Goal: Task Accomplishment & Management: Complete application form

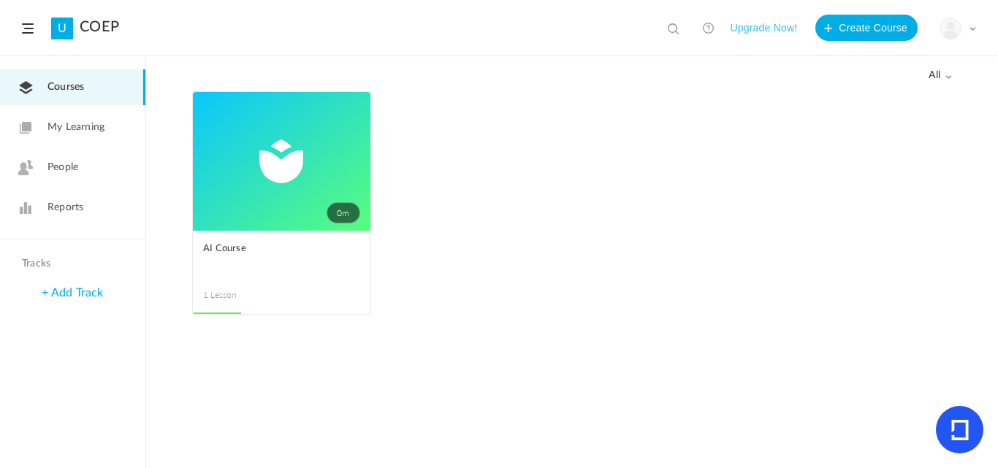
click at [569, 137] on ul "0m Edit Delete Move to draft Remove Progress AI Course 1 Lesson This course is …" at bounding box center [572, 210] width 760 height 238
click at [549, 134] on ul "0m Edit Delete Move to draft Remove Progress AI Course 1 Lesson This course is …" at bounding box center [572, 210] width 760 height 238
click at [105, 129] on link "My Learning" at bounding box center [72, 128] width 145 height 36
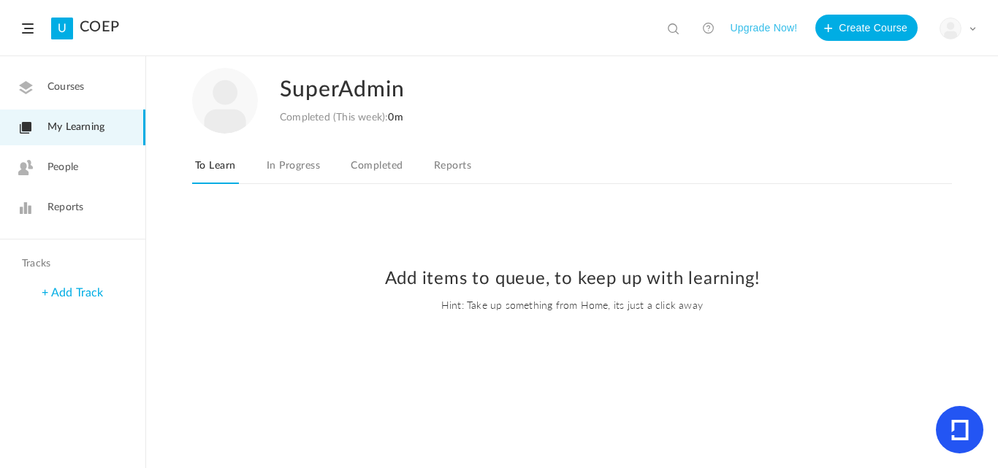
click at [80, 91] on span "Courses" at bounding box center [65, 87] width 37 height 15
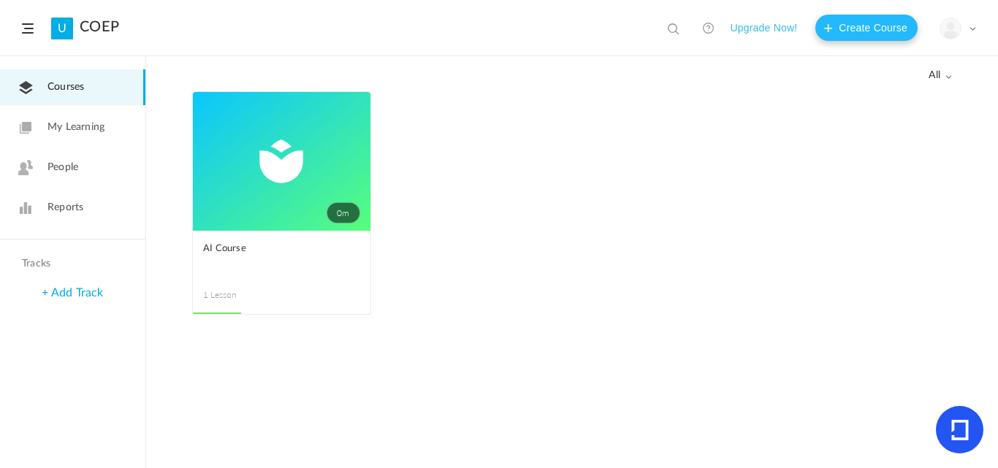
click at [847, 26] on button "Create Course" at bounding box center [866, 28] width 102 height 26
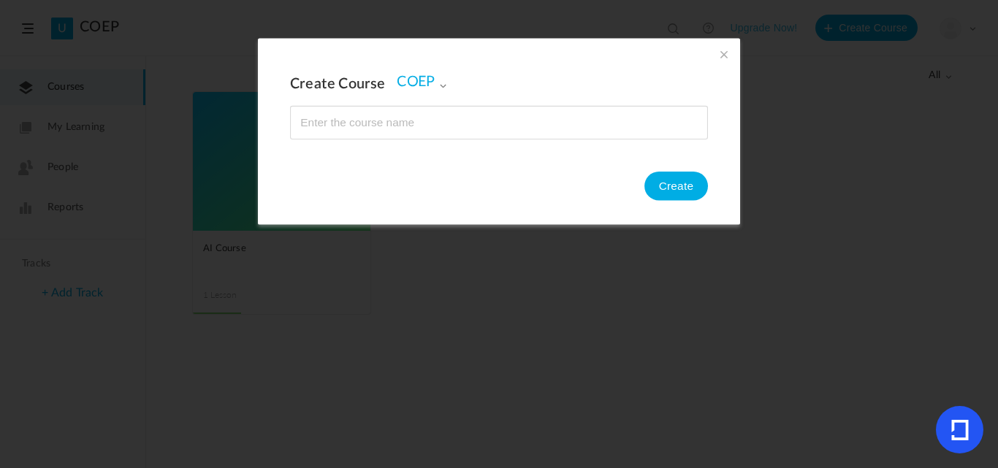
click at [821, 294] on section "Create Course COEP COEP Create" at bounding box center [499, 234] width 998 height 468
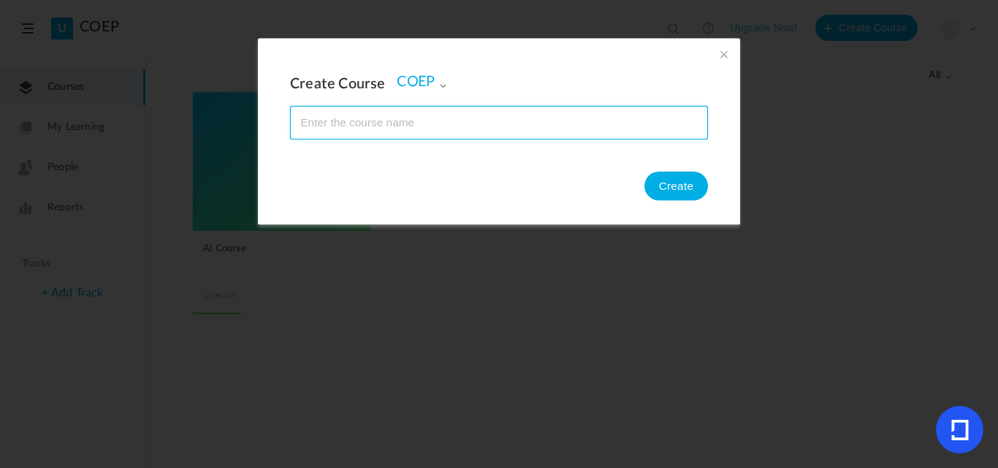
click at [350, 128] on input "name" at bounding box center [499, 123] width 416 height 32
type input "AI Course 2"
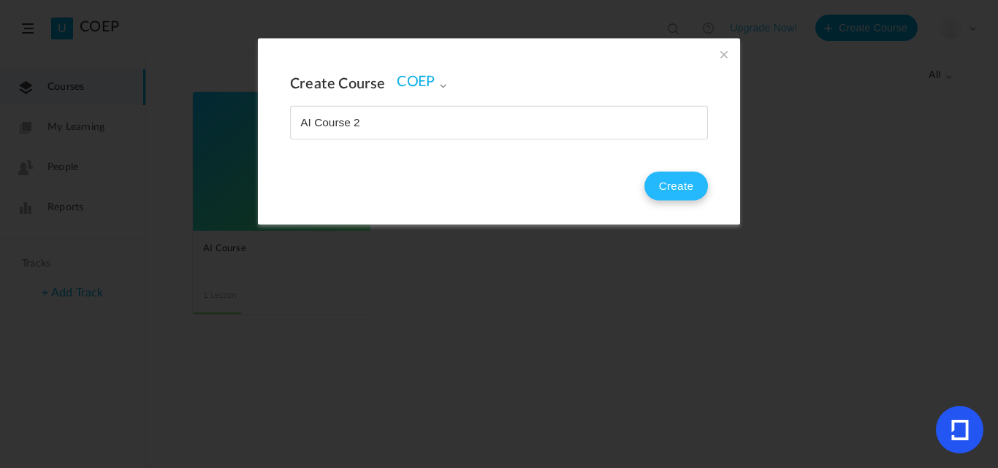
click at [660, 193] on button "Create" at bounding box center [676, 186] width 64 height 29
click at [725, 49] on span at bounding box center [724, 54] width 16 height 16
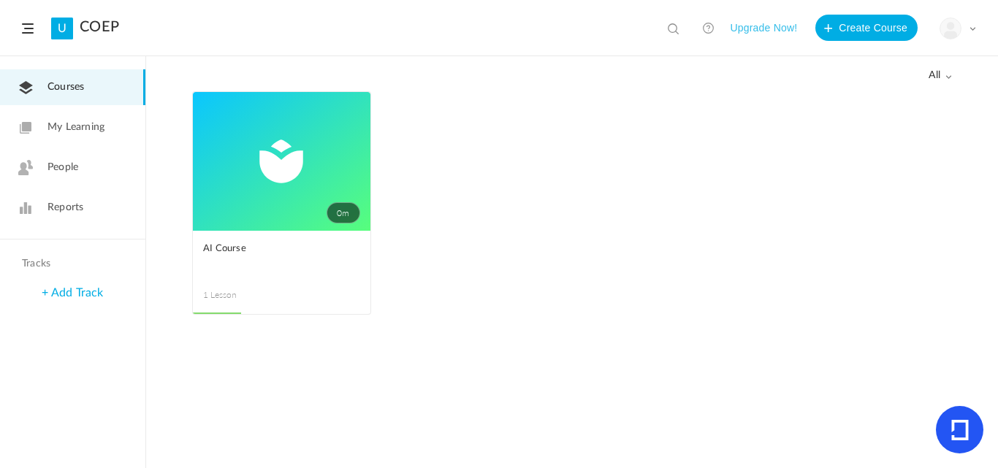
drag, startPoint x: 812, startPoint y: 43, endPoint x: 824, endPoint y: 35, distance: 14.2
click at [816, 42] on header "U COEP View all No results Upgrade Now! Create Course My Profile University Set…" at bounding box center [499, 28] width 998 height 56
click at [834, 27] on button "Create Course" at bounding box center [866, 28] width 102 height 26
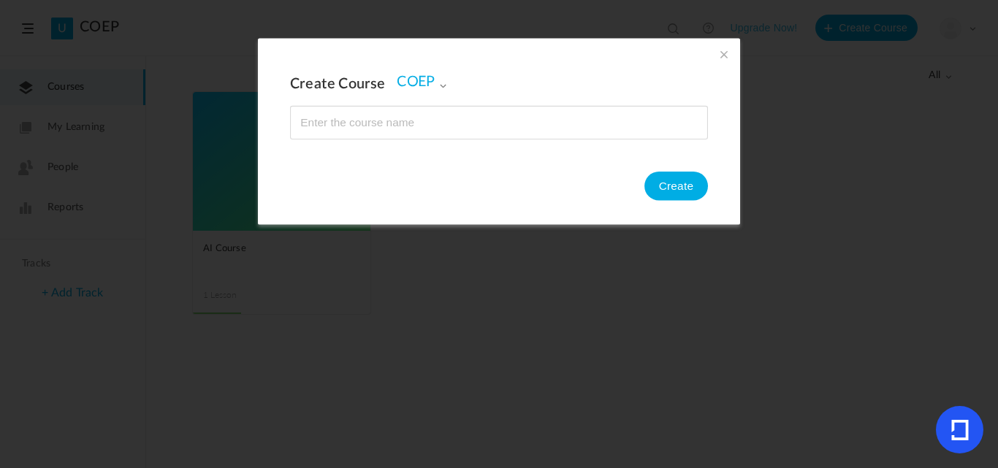
click at [292, 120] on input "name" at bounding box center [499, 123] width 416 height 32
type input "https://www.youtube.com/watch?v=mEsleV16qdo"
type input "C"
type input "AIN2"
click at [679, 191] on button "Create" at bounding box center [676, 186] width 64 height 29
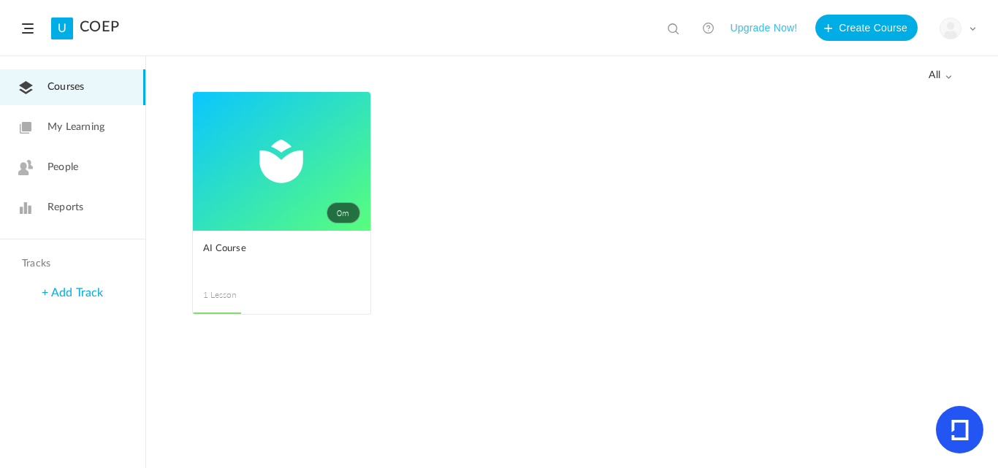
click at [953, 28] on img at bounding box center [950, 28] width 20 height 20
click at [879, 146] on link "Logout" at bounding box center [906, 145] width 137 height 27
click at [874, 31] on button "Create Course" at bounding box center [866, 28] width 102 height 26
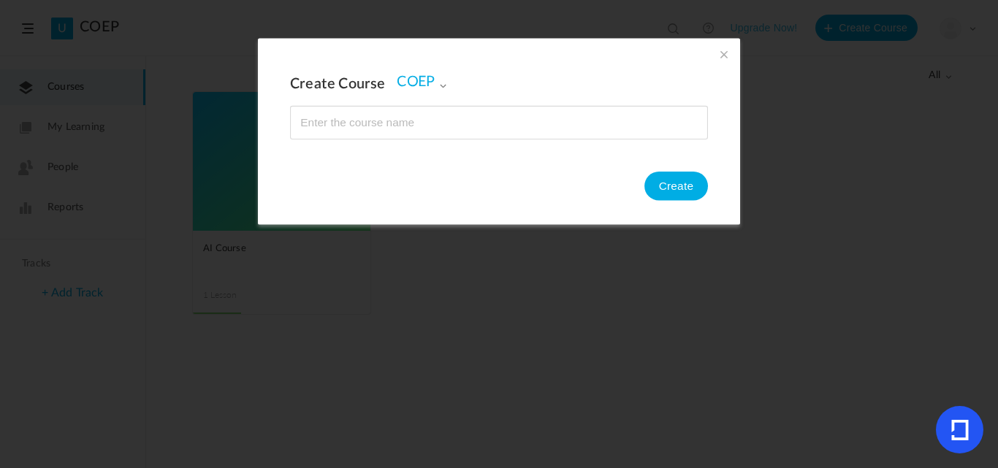
click at [310, 121] on input "name" at bounding box center [499, 123] width 416 height 32
click at [674, 191] on button "Create" at bounding box center [676, 186] width 64 height 29
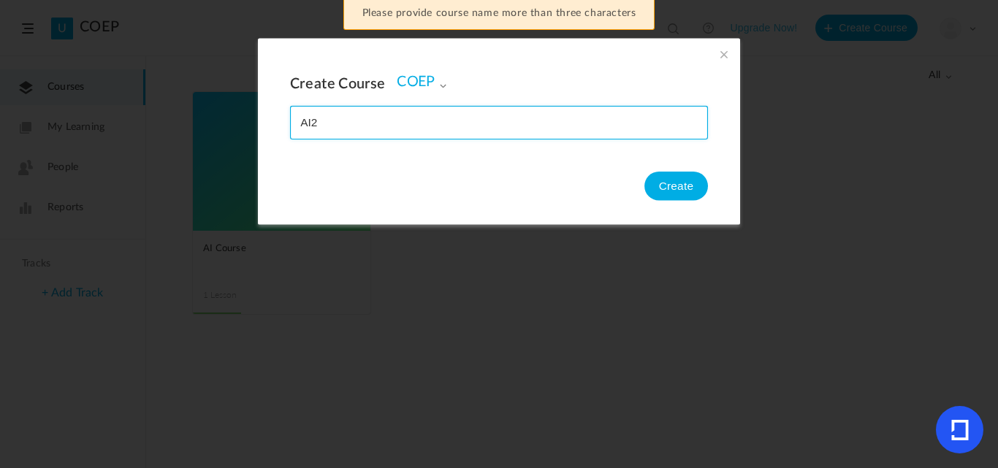
click at [324, 112] on input "name" at bounding box center [499, 123] width 416 height 32
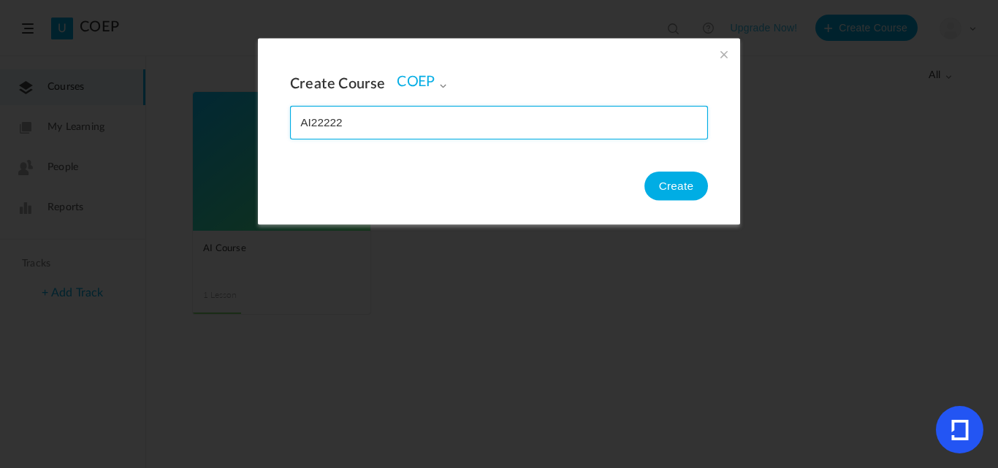
type input "AI22222"
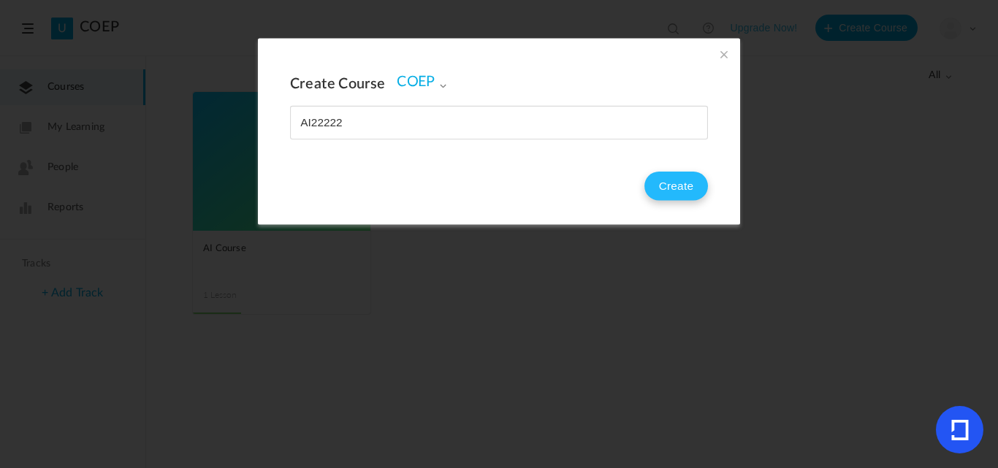
click at [671, 196] on button "Create" at bounding box center [676, 186] width 64 height 29
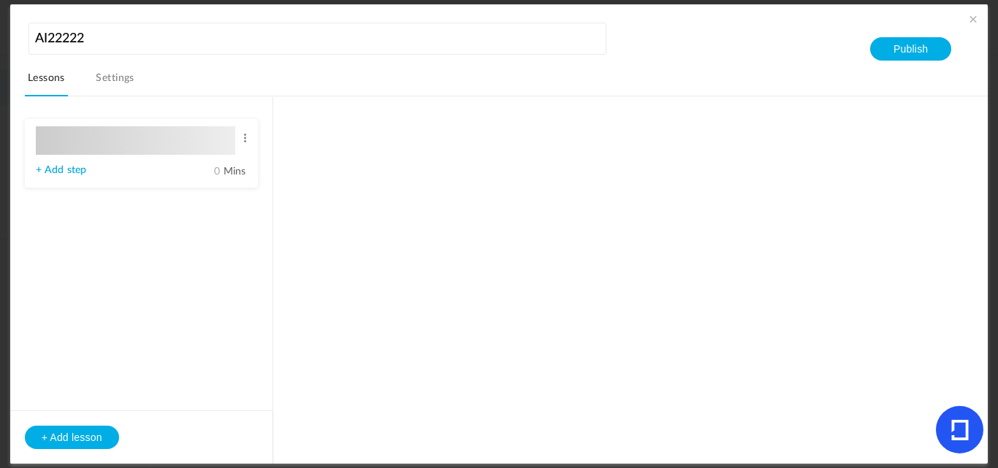
type input "Lesson 1"
type input "0"
type input "Step 1"
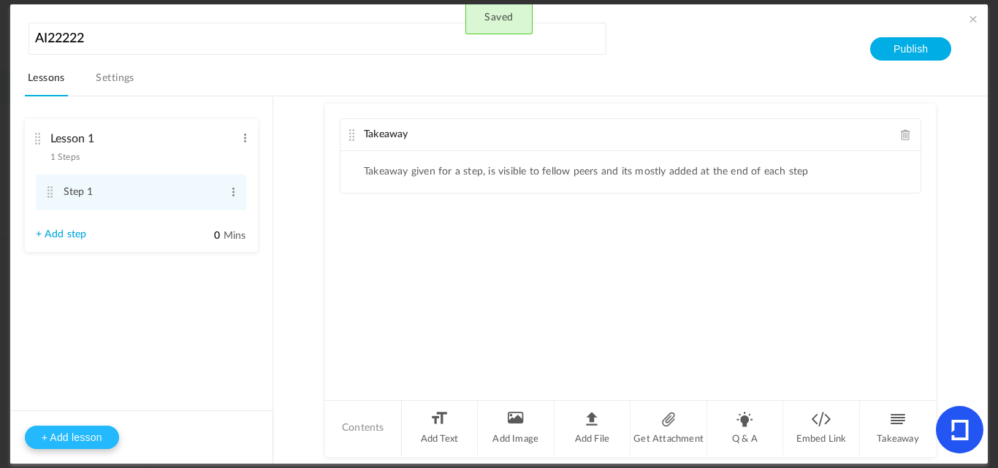
click at [97, 431] on button "+ Add lesson" at bounding box center [72, 437] width 94 height 23
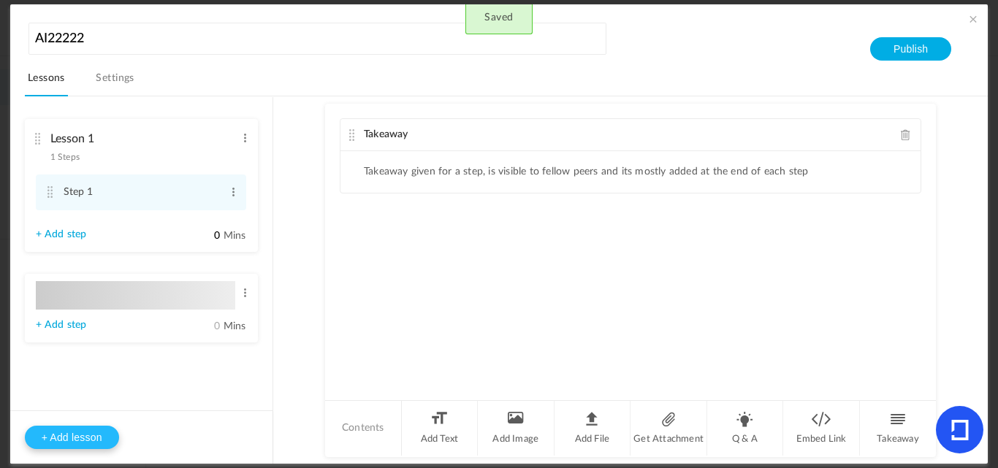
type input "Lesson 2"
type input "0"
type input "Step 1"
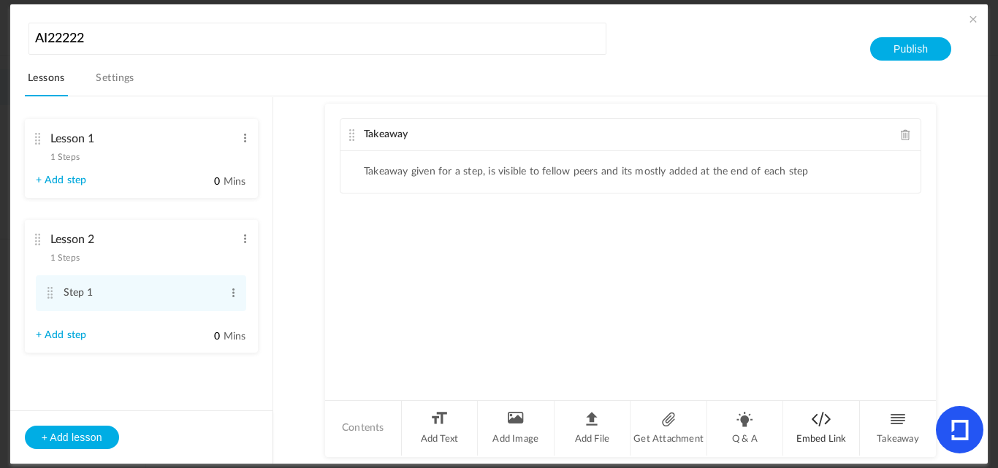
click at [829, 432] on li "Embed Link" at bounding box center [821, 428] width 77 height 55
click at [465, 299] on input "text" at bounding box center [630, 286] width 539 height 28
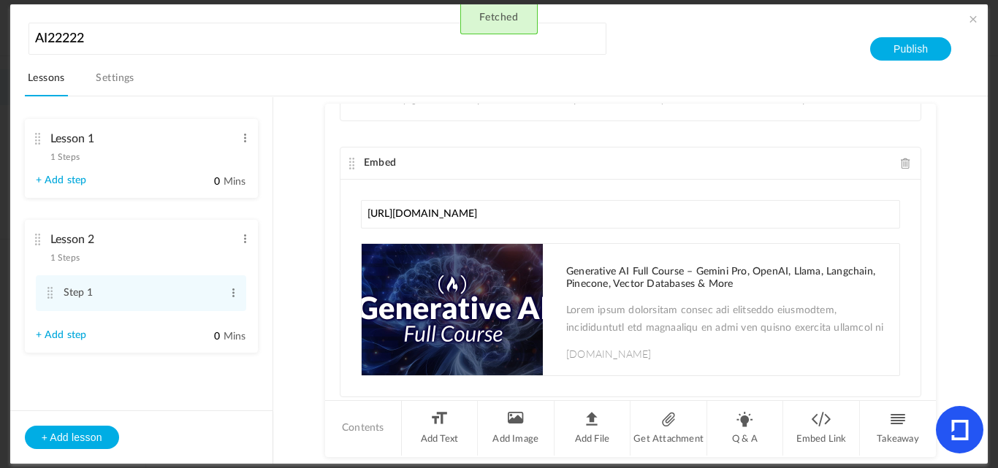
scroll to position [111, 0]
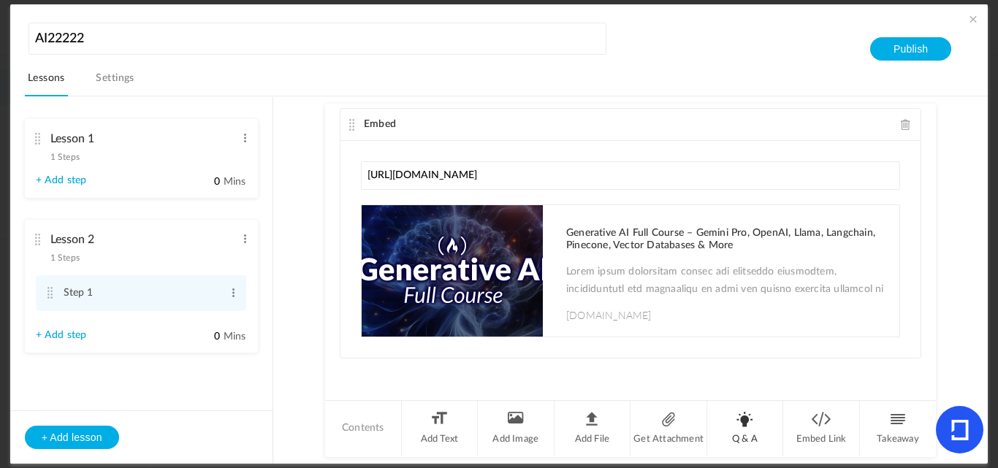
type input "https://www.youtube.com/watch?v=mEsleV16qdo"
click at [747, 425] on li "Q & A" at bounding box center [745, 428] width 77 height 55
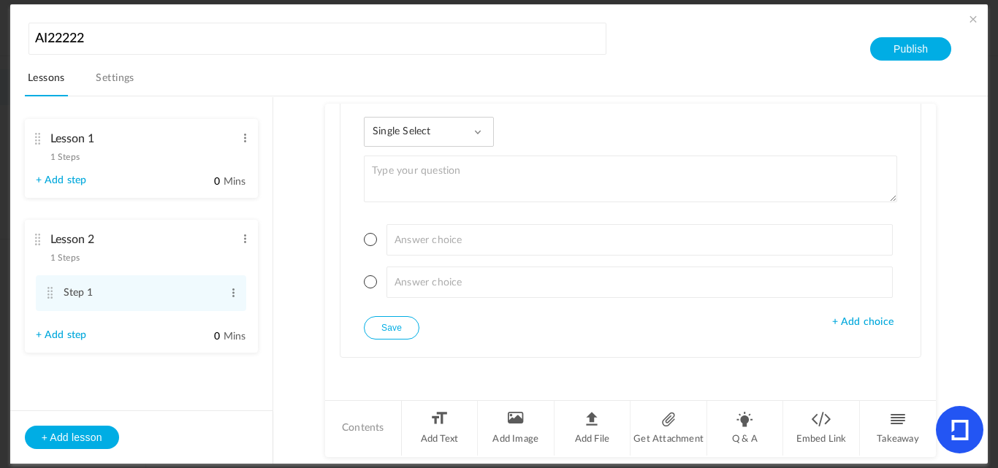
click at [440, 189] on textarea at bounding box center [630, 179] width 533 height 47
type textarea "Select correct option"
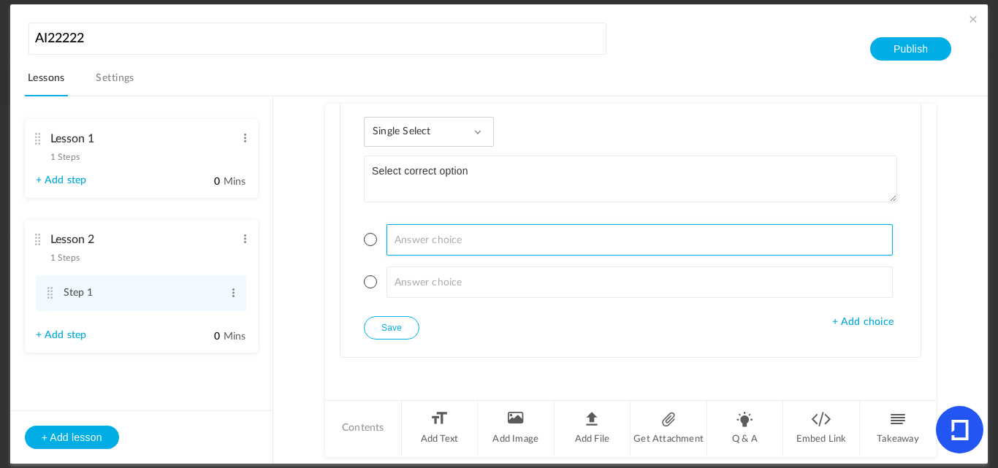
click at [411, 255] on input at bounding box center [639, 239] width 507 height 31
type input "A"
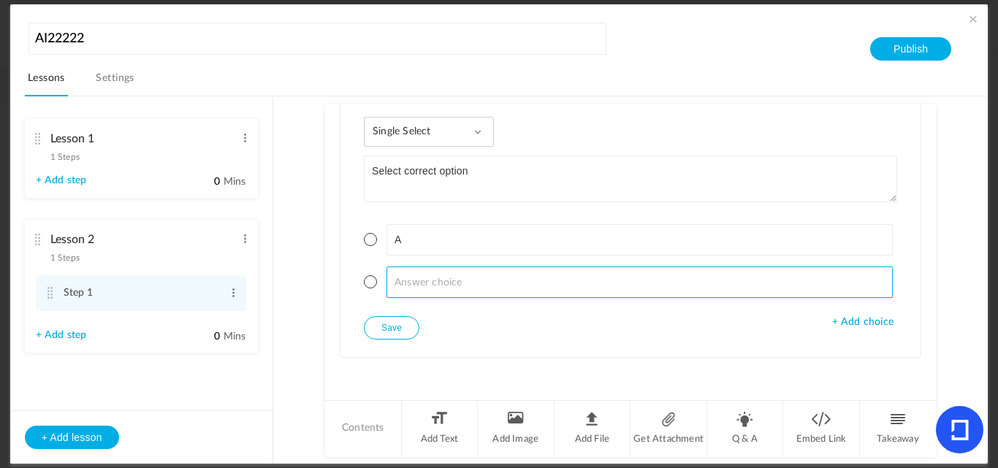
click at [400, 292] on input at bounding box center [639, 282] width 507 height 31
type input "B"
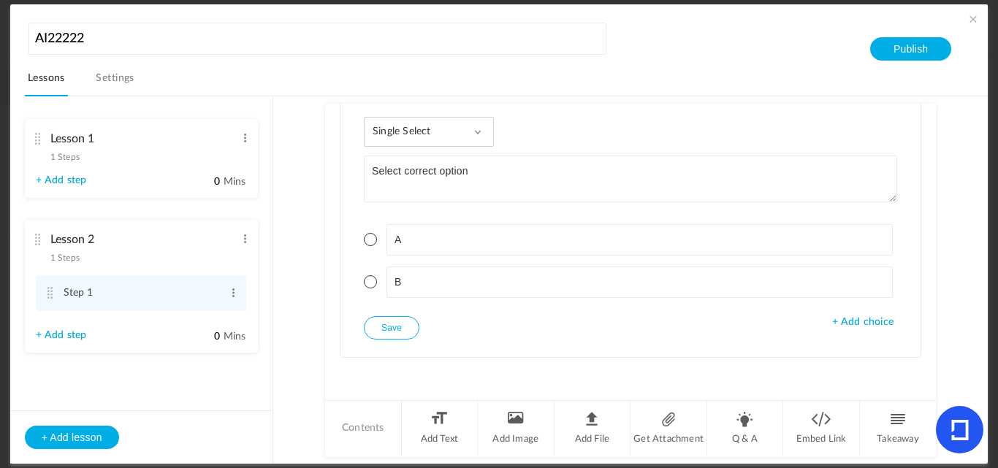
click at [413, 324] on button "Save" at bounding box center [392, 327] width 56 height 23
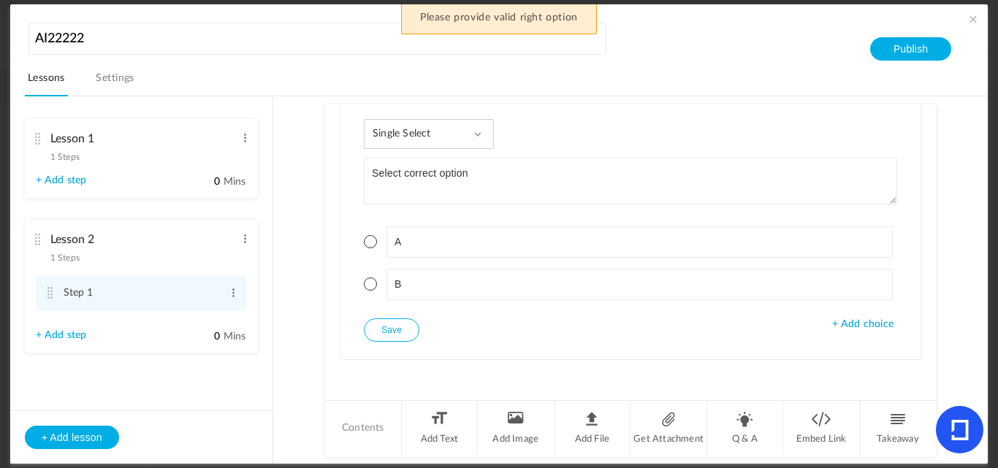
scroll to position [428, 0]
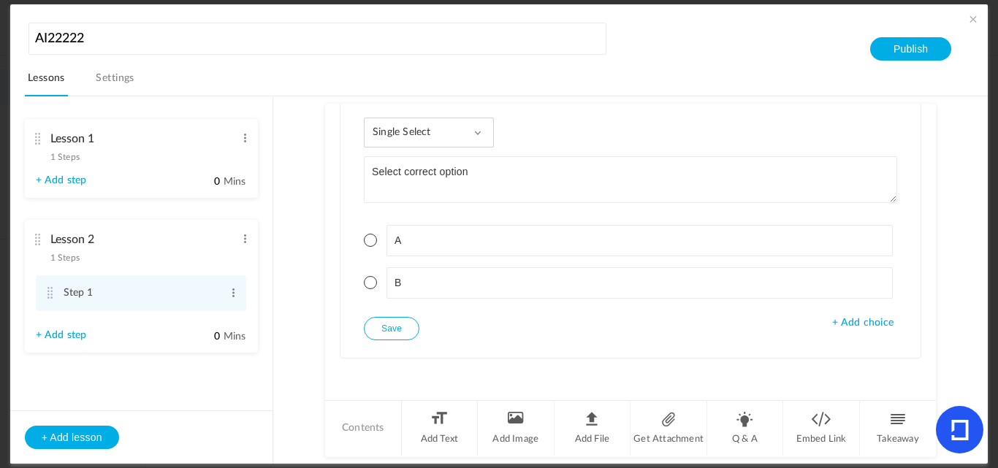
click at [369, 282] on span at bounding box center [370, 282] width 13 height 13
click at [399, 335] on button "Save" at bounding box center [392, 328] width 56 height 23
click at [882, 48] on button "Publish" at bounding box center [910, 48] width 81 height 23
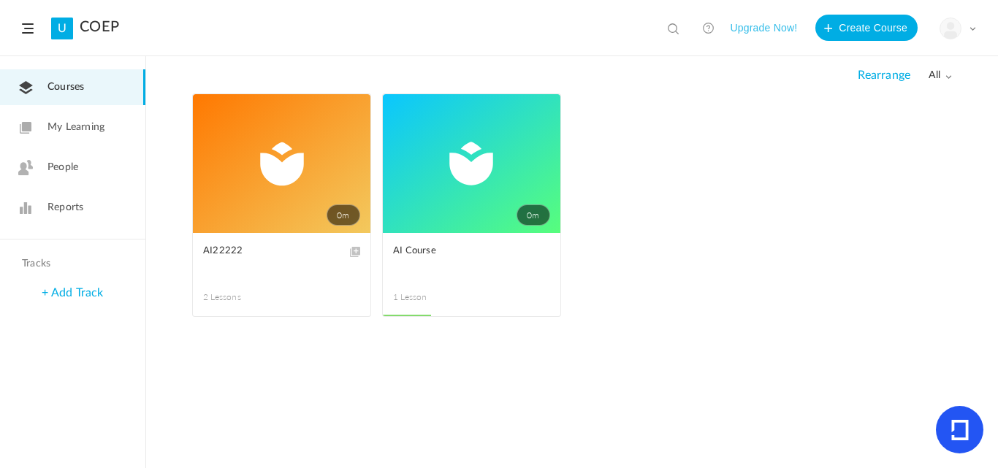
click at [750, 37] on button "Upgrade Now!" at bounding box center [763, 28] width 67 height 26
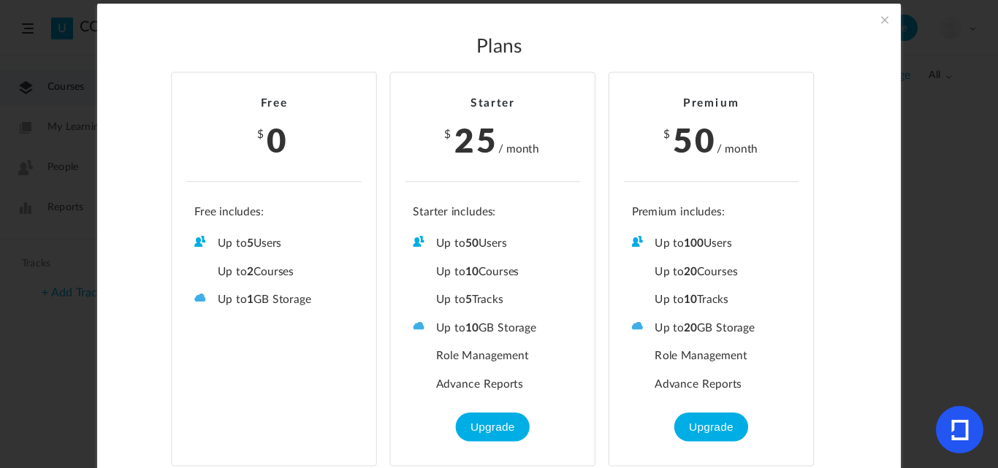
scroll to position [33, 0]
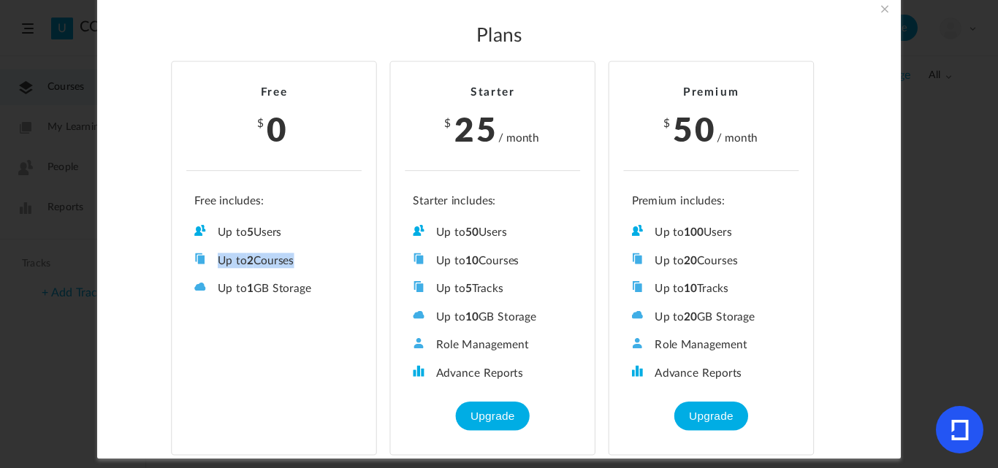
drag, startPoint x: 294, startPoint y: 262, endPoint x: 210, endPoint y: 264, distance: 84.7
click at [210, 264] on li "Up to 2 Courses" at bounding box center [273, 260] width 159 height 15
click at [883, 10] on span at bounding box center [885, 9] width 16 height 16
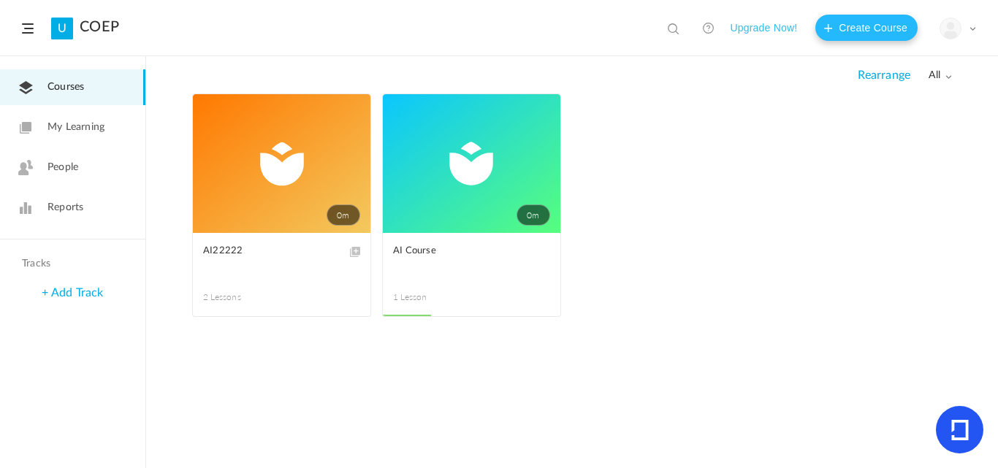
click at [841, 26] on button "Create Course" at bounding box center [866, 28] width 102 height 26
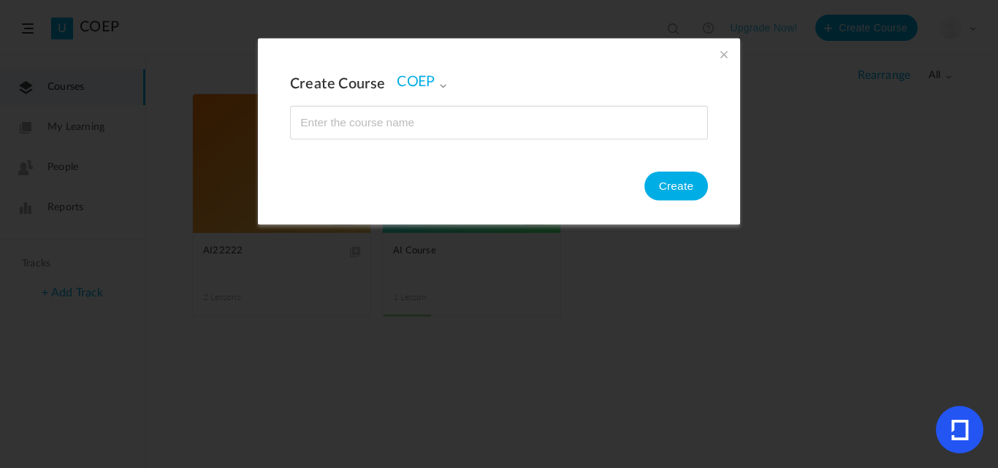
click at [364, 123] on input "name" at bounding box center [499, 123] width 416 height 32
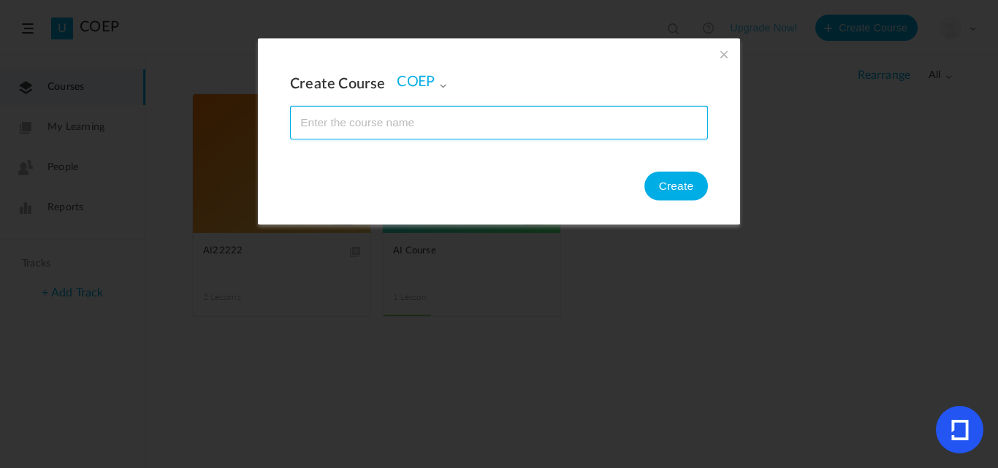
click at [364, 123] on input "name" at bounding box center [499, 123] width 416 height 32
type input "AI 3"
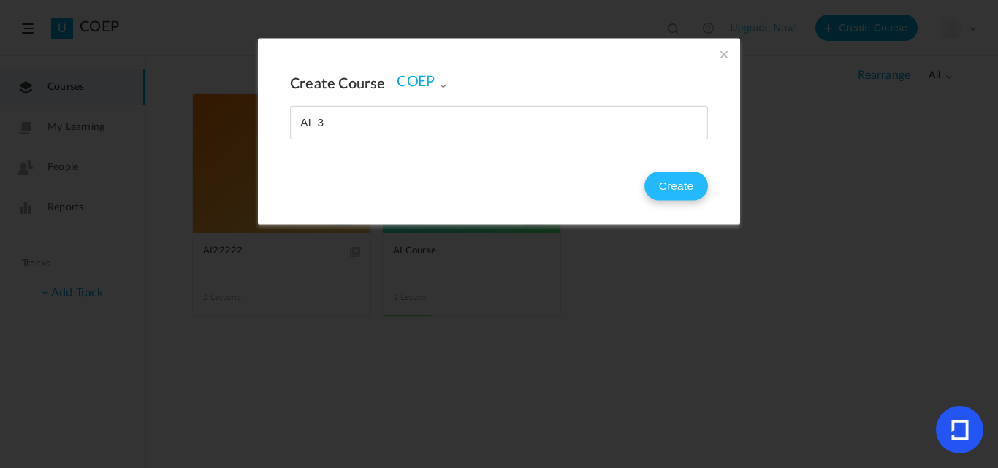
click at [654, 186] on button "Create" at bounding box center [676, 186] width 64 height 29
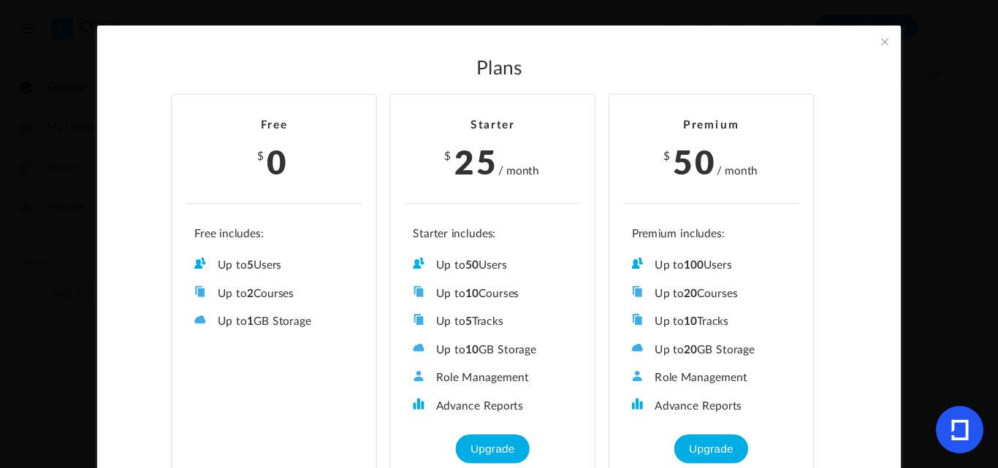
click at [883, 37] on span at bounding box center [885, 42] width 16 height 16
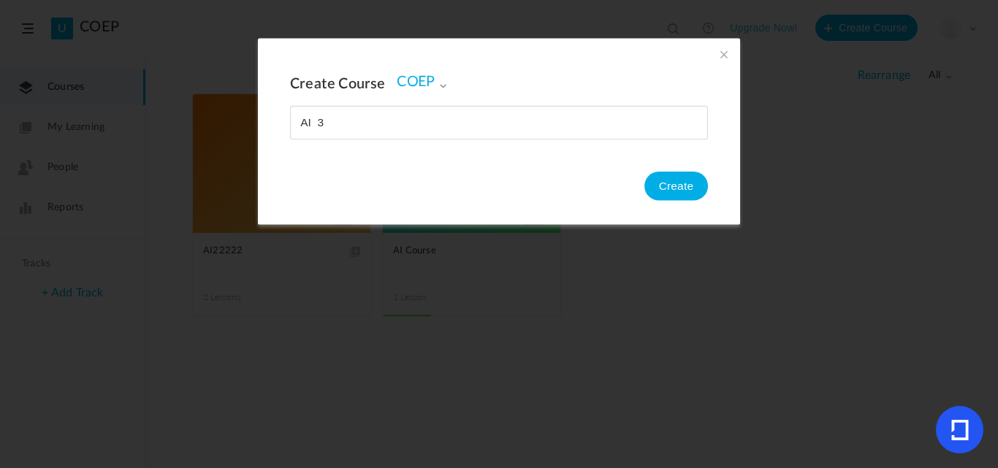
click at [722, 51] on span at bounding box center [724, 54] width 16 height 16
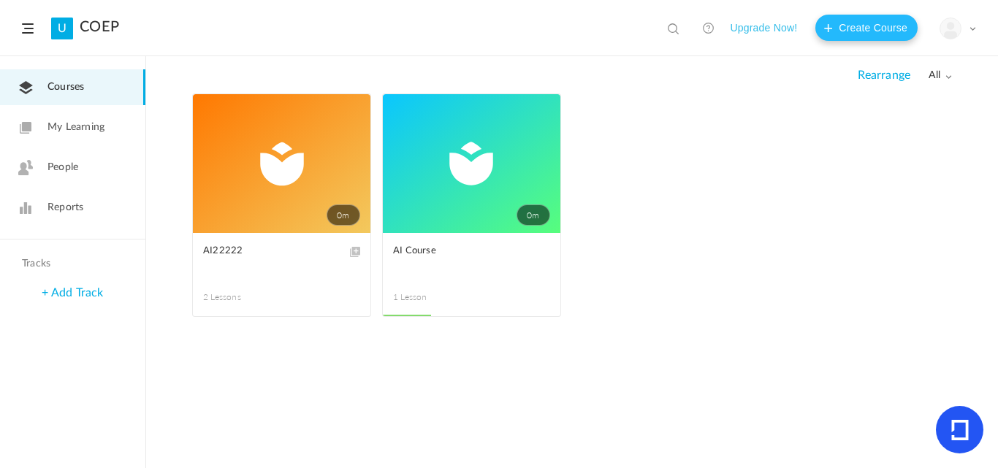
click at [858, 29] on button "Create Course" at bounding box center [866, 28] width 102 height 26
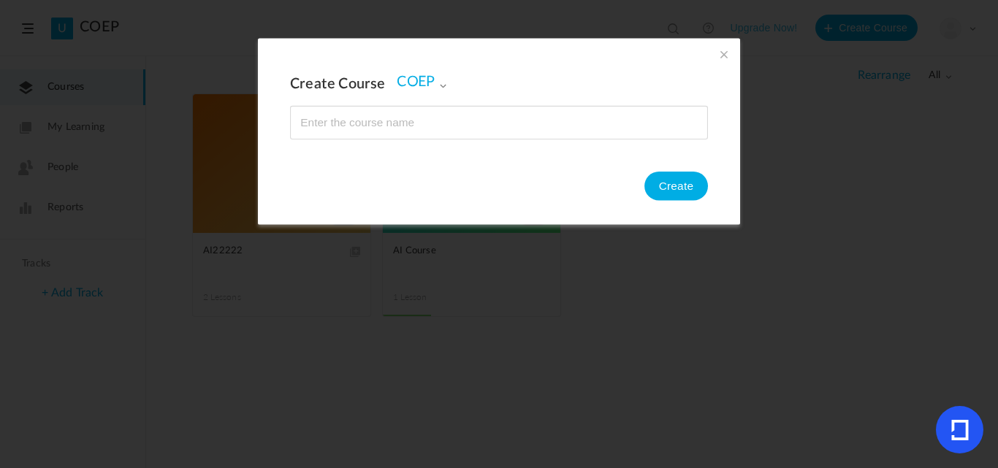
click at [368, 118] on input "name" at bounding box center [499, 123] width 416 height 32
type input "AI 3"
click at [682, 175] on button "Create" at bounding box center [676, 186] width 64 height 29
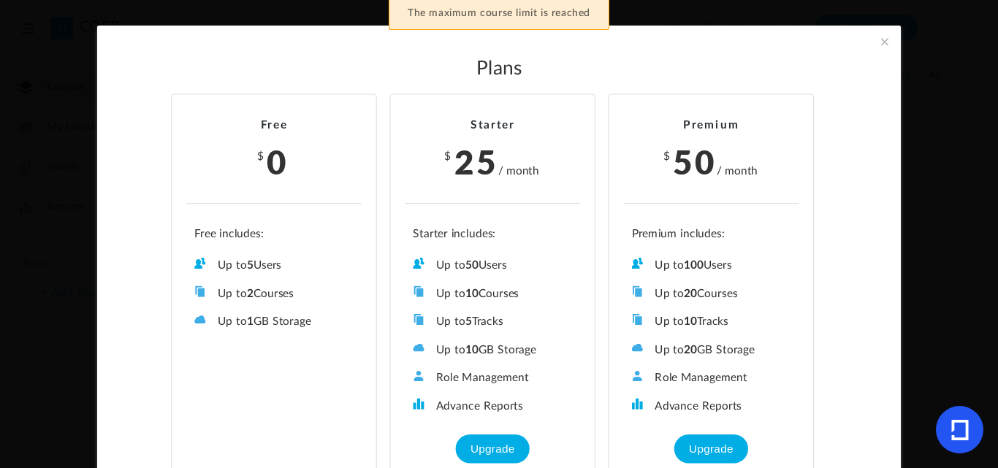
click at [939, 119] on section "Plans Free $ 0 Up to 5 Users Up to 2 Courses Up to 0 Tracks Up to 1 GB Storage …" at bounding box center [499, 234] width 998 height 468
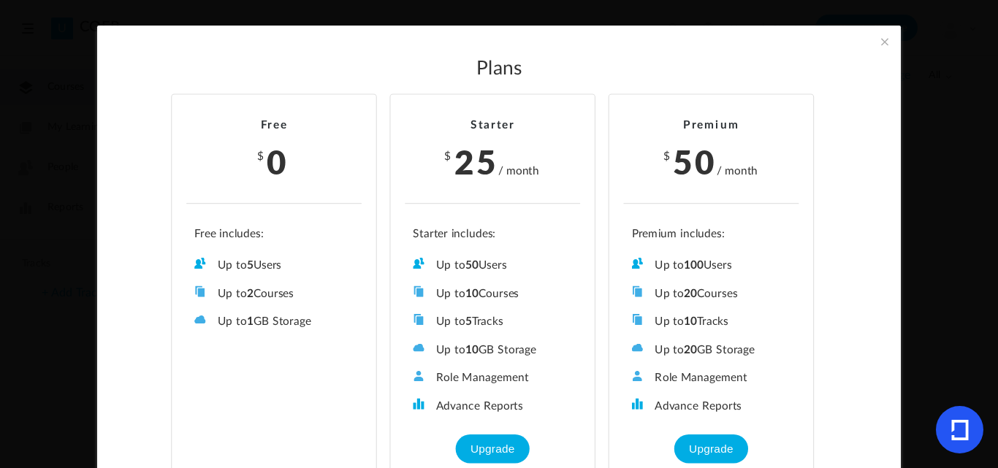
click at [878, 40] on span at bounding box center [885, 42] width 16 height 16
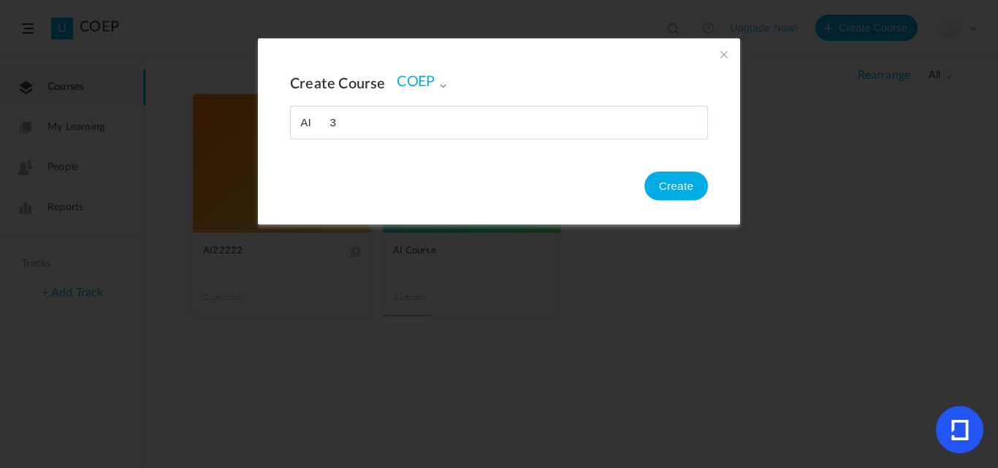
click at [724, 54] on span at bounding box center [724, 54] width 16 height 16
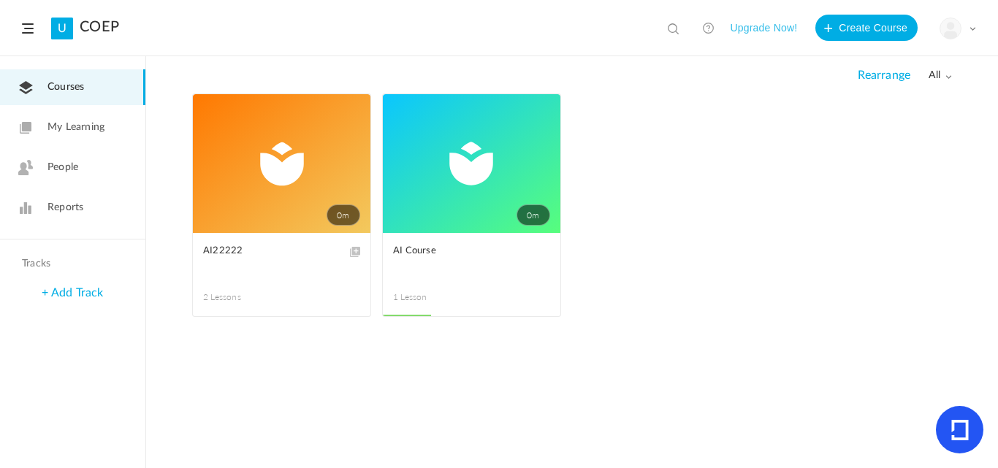
click at [67, 123] on span "My Learning" at bounding box center [75, 127] width 57 height 15
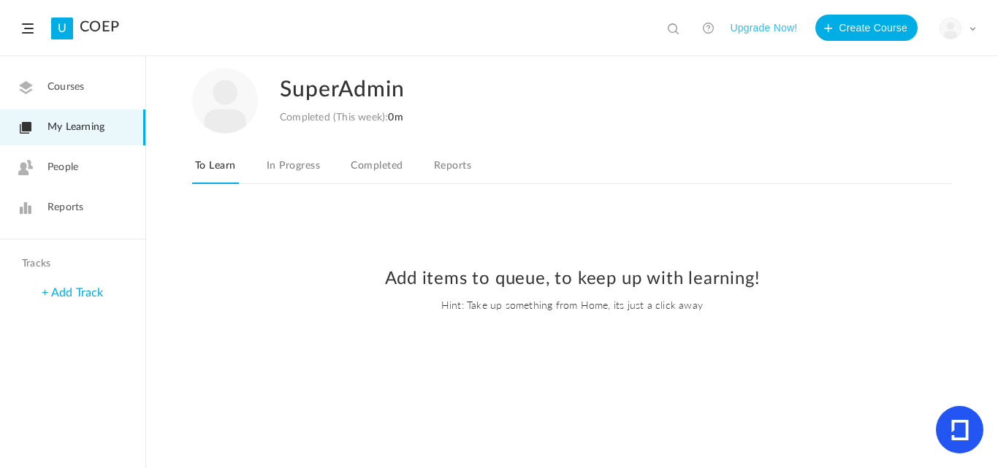
click at [764, 23] on button "Upgrade Now!" at bounding box center [763, 28] width 67 height 26
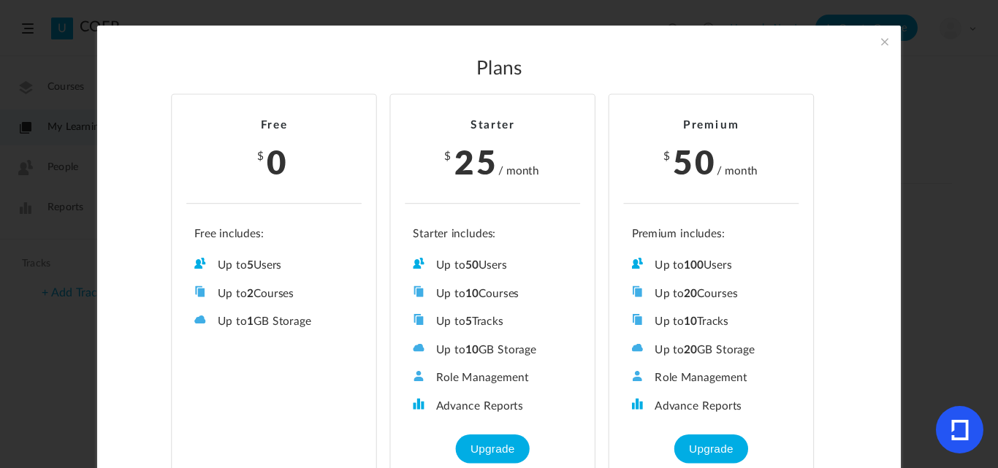
drag, startPoint x: 294, startPoint y: 262, endPoint x: 207, endPoint y: 256, distance: 86.4
click at [207, 256] on ul "Up to 5 Users Up to 2 Courses Up to 0 Tracks Up to 1 GB Storage Role Management…" at bounding box center [273, 279] width 175 height 102
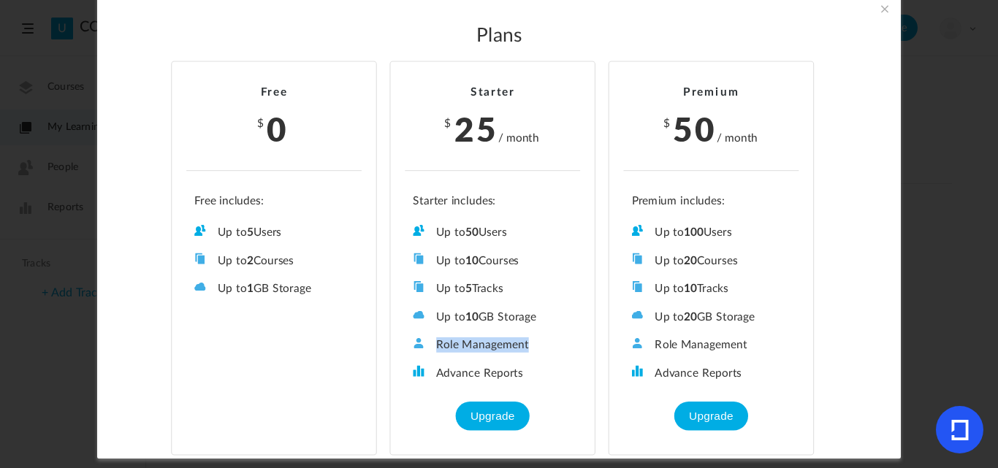
drag, startPoint x: 431, startPoint y: 344, endPoint x: 554, endPoint y: 350, distance: 122.9
click at [554, 350] on li "Role Management" at bounding box center [492, 344] width 159 height 15
click at [451, 375] on li "Advance Reports" at bounding box center [492, 372] width 159 height 15
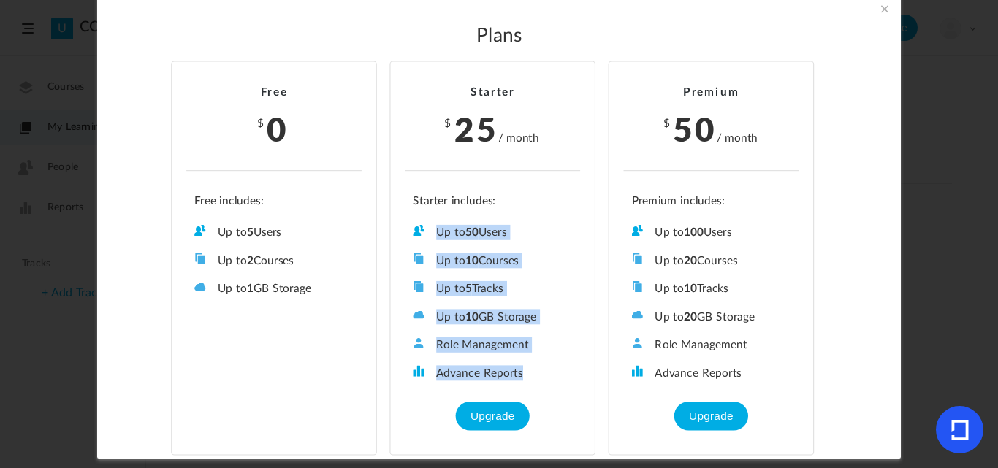
drag, startPoint x: 533, startPoint y: 375, endPoint x: 393, endPoint y: 210, distance: 217.2
click at [393, 210] on li "Starter $ 25 / month Up to 50 Users Up to 10 Courses Up to 5 Tracks Up to 10 GB…" at bounding box center [492, 258] width 206 height 394
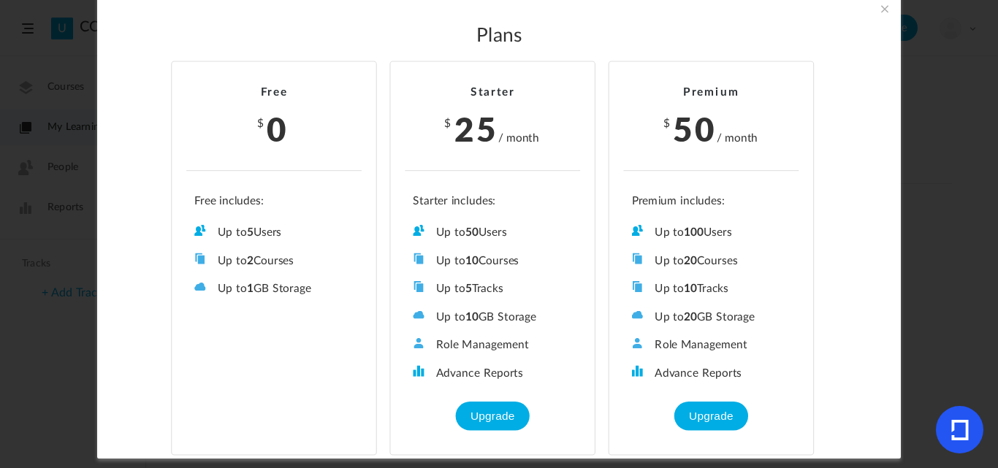
click at [880, 5] on span at bounding box center [885, 9] width 16 height 16
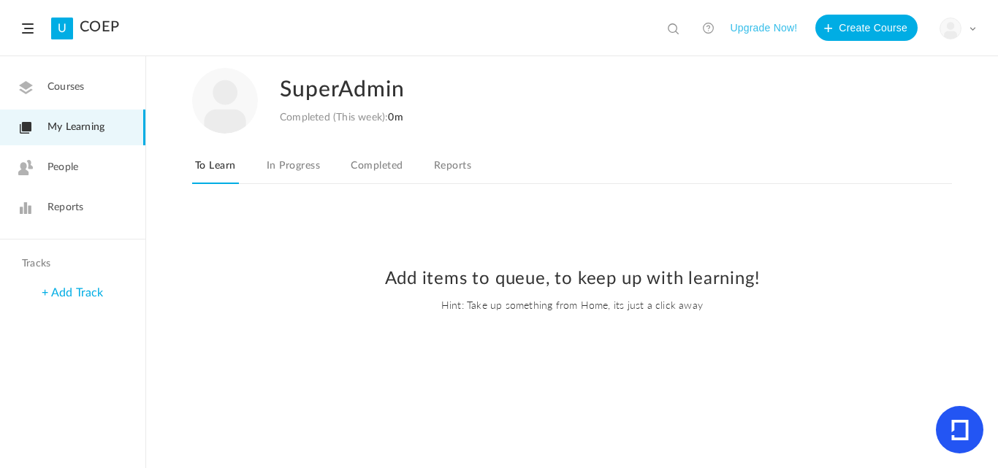
click at [299, 160] on link "In Progress" at bounding box center [293, 170] width 59 height 28
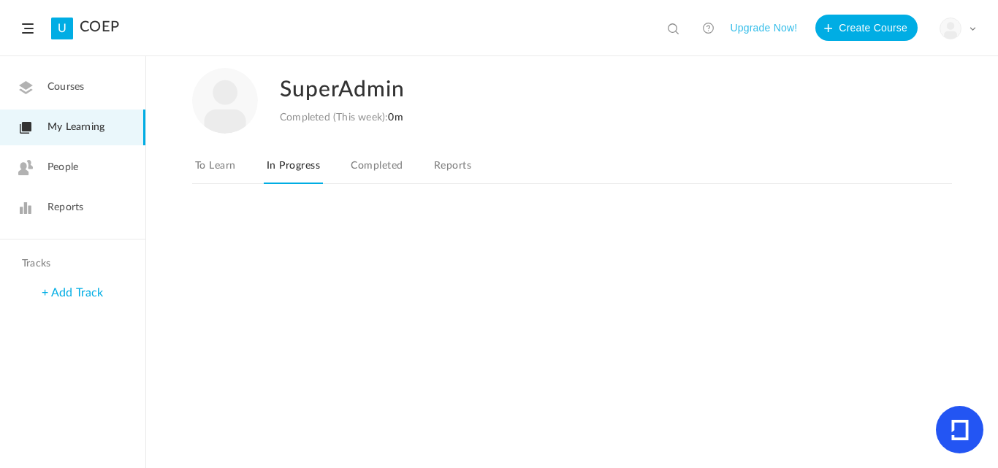
click at [352, 158] on link "Completed" at bounding box center [377, 170] width 58 height 28
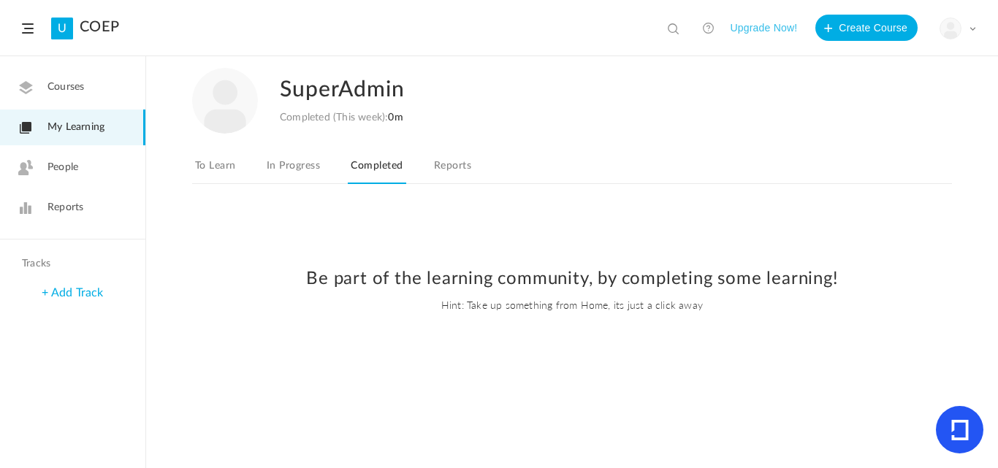
click at [286, 175] on link "In Progress" at bounding box center [293, 170] width 59 height 28
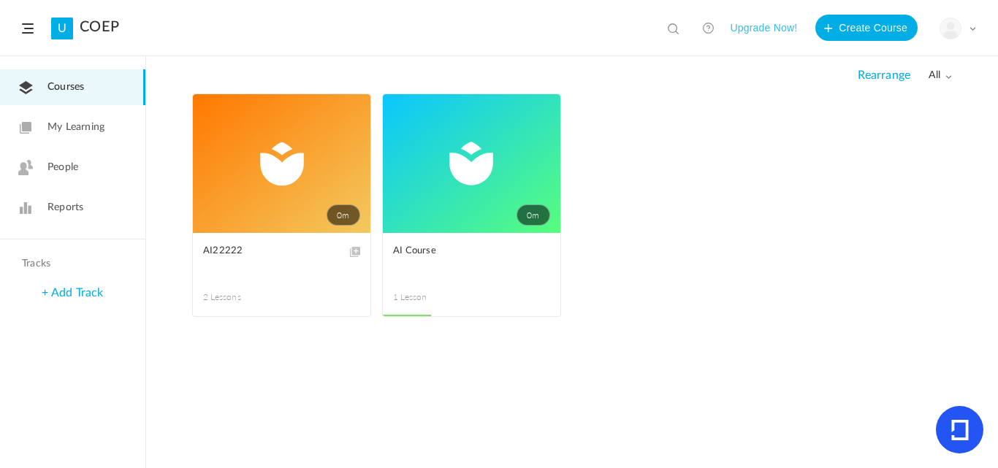
click at [966, 25] on div "My Profile University Settings Current Plan Logout" at bounding box center [957, 29] width 37 height 22
click at [879, 152] on link "Logout" at bounding box center [906, 145] width 137 height 27
click at [91, 114] on link "My Learning" at bounding box center [72, 128] width 145 height 36
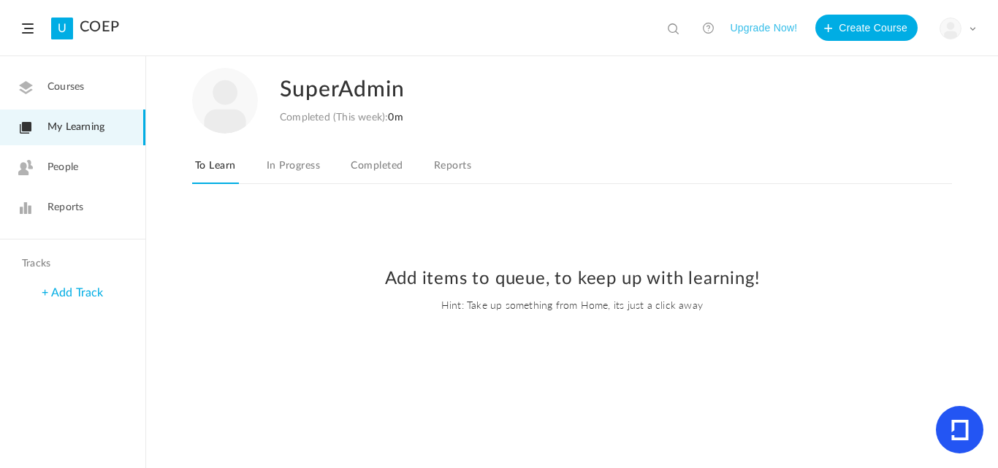
click at [281, 168] on link "In Progress" at bounding box center [293, 170] width 59 height 28
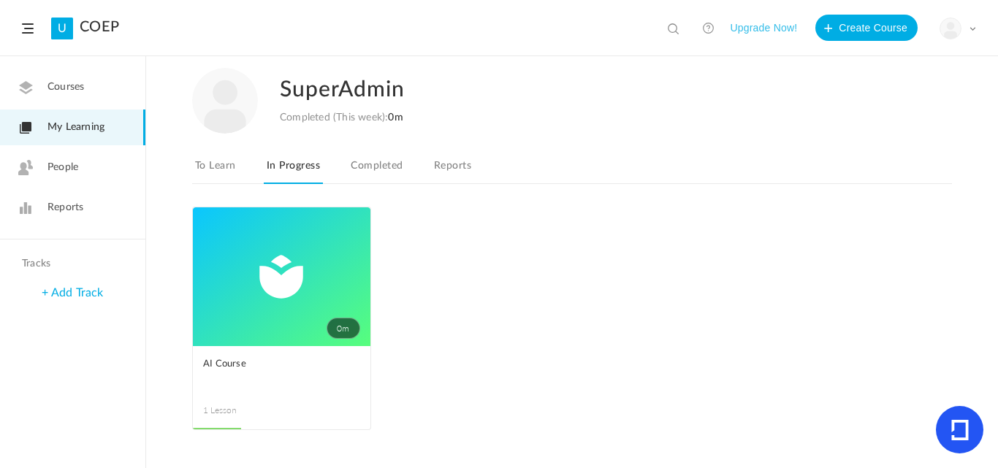
click at [363, 161] on link "Completed" at bounding box center [377, 170] width 58 height 28
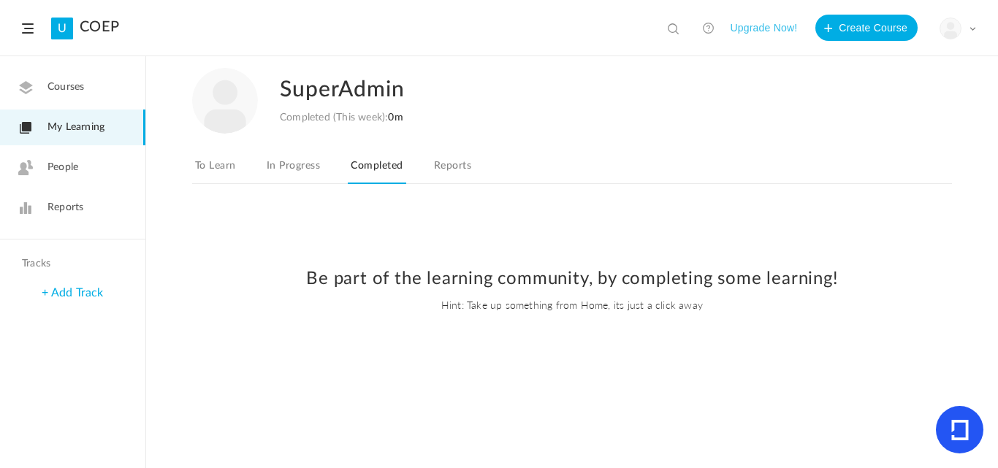
click at [449, 156] on nav "To Learn In Progress Completed Reports" at bounding box center [572, 170] width 760 height 28
click at [446, 160] on link "Reports" at bounding box center [452, 170] width 43 height 28
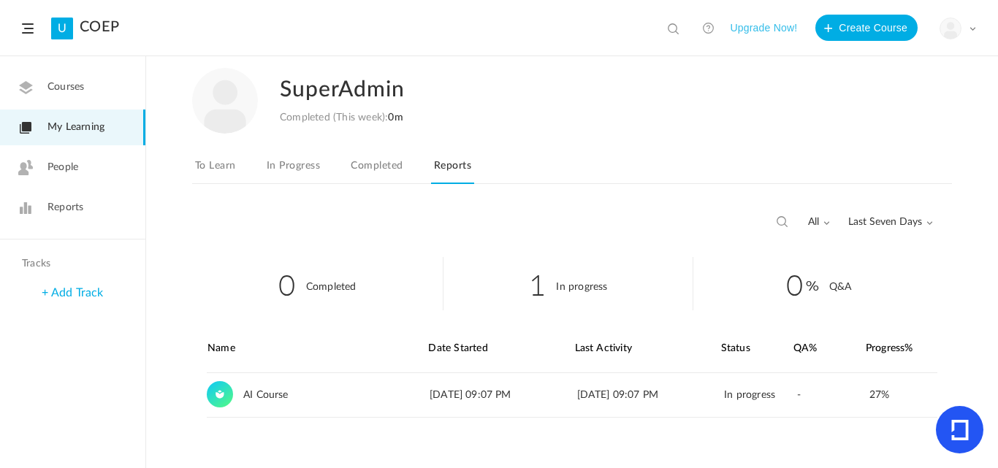
scroll to position [9, 0]
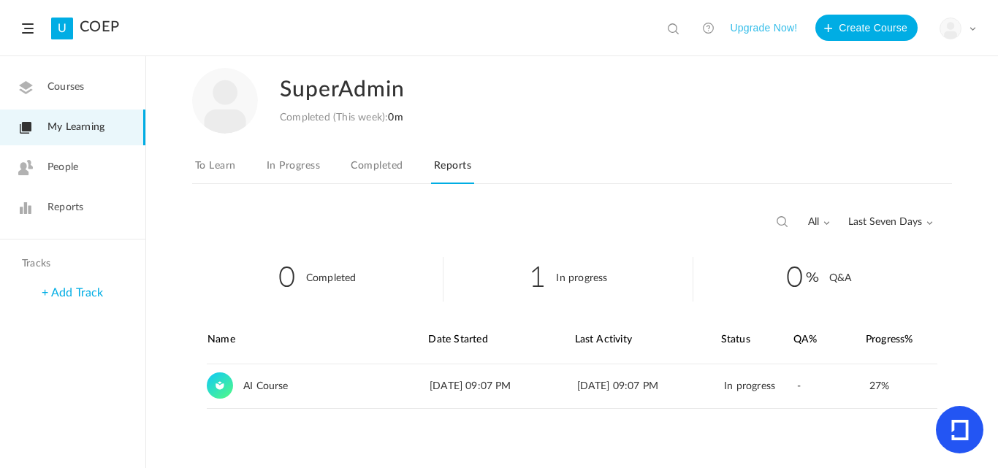
click at [387, 171] on link "Completed" at bounding box center [377, 170] width 58 height 28
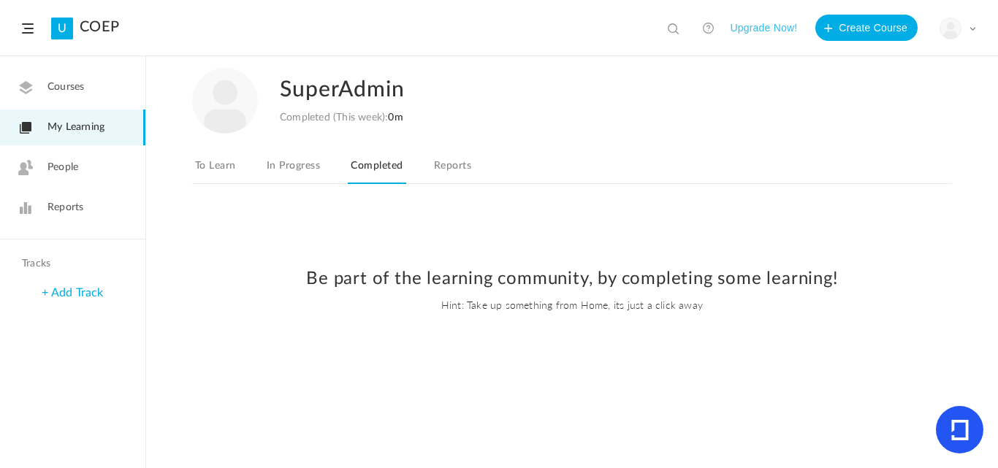
click at [85, 161] on link "People" at bounding box center [72, 168] width 145 height 36
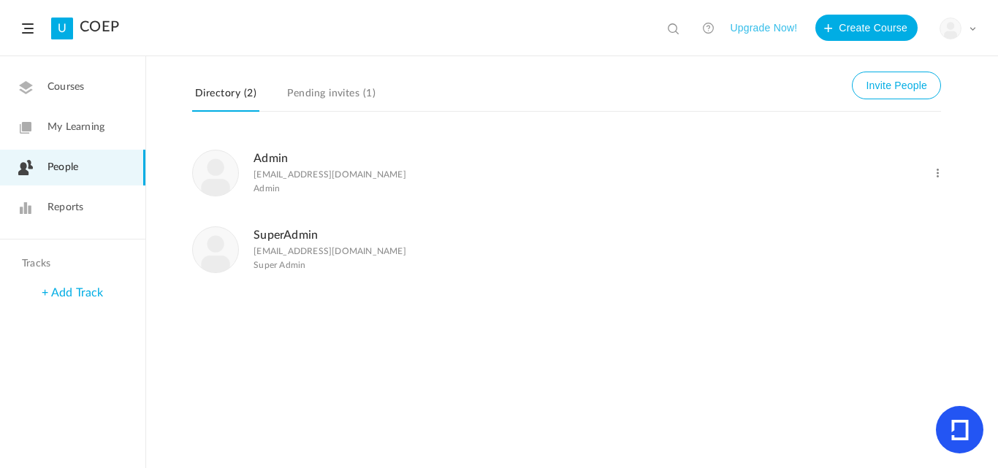
drag, startPoint x: 260, startPoint y: 8, endPoint x: 726, endPoint y: 324, distance: 562.8
click at [726, 324] on div "Admin admin@vomoto.com Admin Change Role Delete User SuperAdmin superadmin@vomo…" at bounding box center [572, 301] width 852 height 334
click at [909, 95] on button "Invite People" at bounding box center [896, 86] width 89 height 28
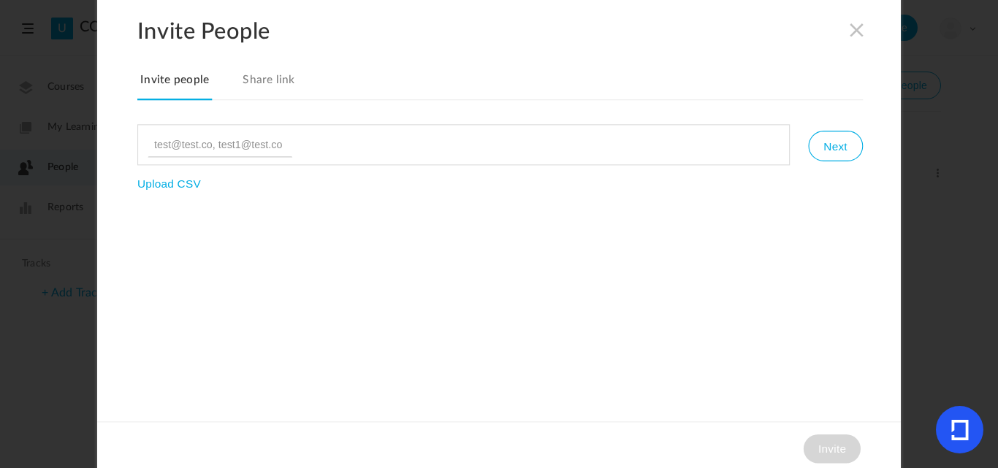
click at [246, 122] on div "Invite People Invite people Share link Next Upload CSV Invite" at bounding box center [499, 234] width 804 height 482
click at [224, 138] on input at bounding box center [220, 144] width 145 height 25
click at [858, 32] on span at bounding box center [857, 29] width 16 height 16
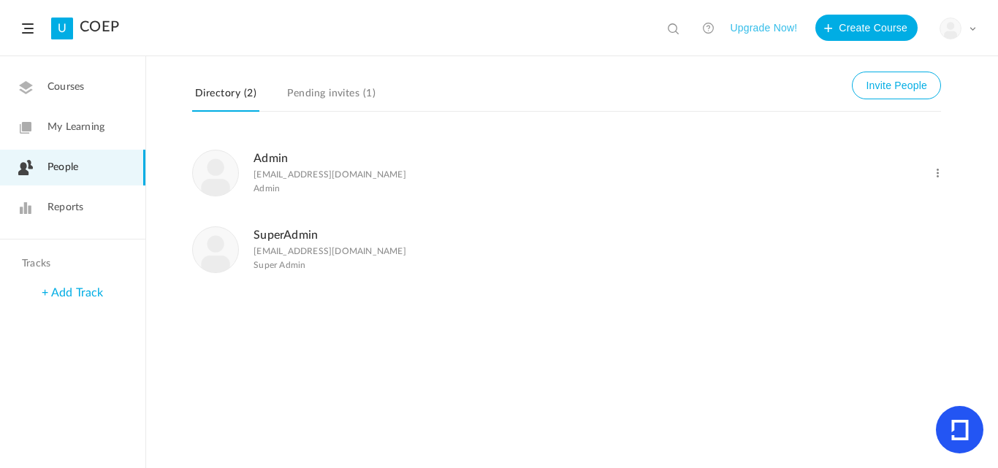
click at [602, 214] on li "SuperAdmin superadmin@vomoto.com Super Admin" at bounding box center [566, 249] width 749 height 77
click at [950, 28] on img at bounding box center [950, 28] width 20 height 20
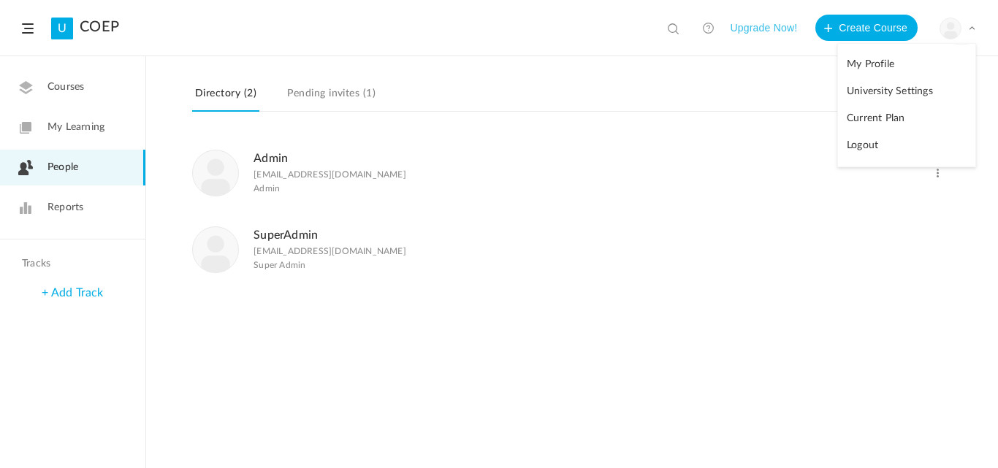
click at [871, 150] on link "Logout" at bounding box center [906, 145] width 137 height 27
